Goal: Task Accomplishment & Management: Complete application form

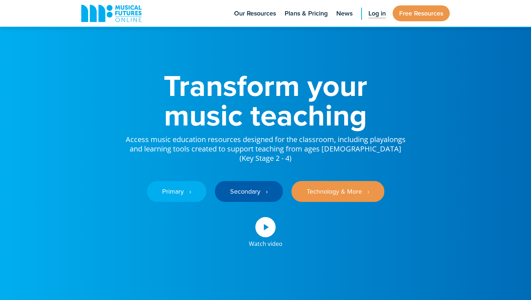
click at [0, 0] on link "Free Trial" at bounding box center [0, 0] width 0 height 0
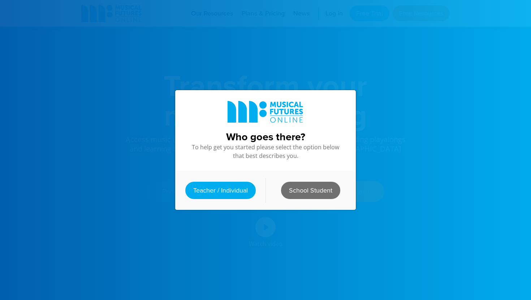
click at [313, 197] on link "School Student" at bounding box center [310, 190] width 59 height 17
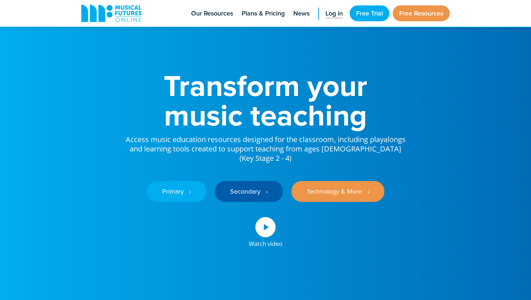
click at [335, 18] on span "Log in" at bounding box center [333, 14] width 17 height 10
click at [335, 17] on span "Log in" at bounding box center [333, 14] width 17 height 10
click at [332, 18] on span "Log in" at bounding box center [333, 14] width 17 height 10
